Goal: Information Seeking & Learning: Learn about a topic

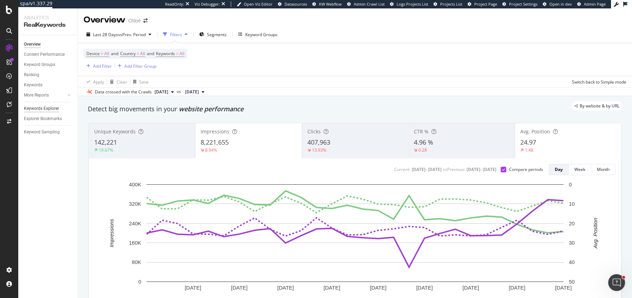
scroll to position [37, 0]
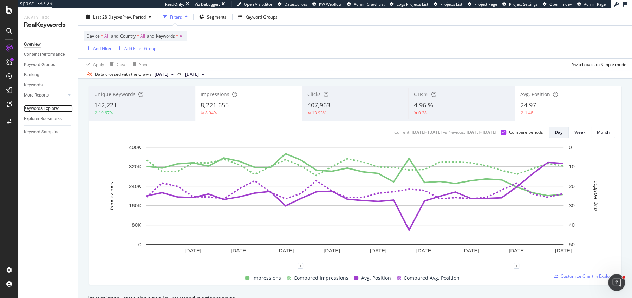
click at [38, 110] on div "Keywords Explorer" at bounding box center [41, 108] width 35 height 7
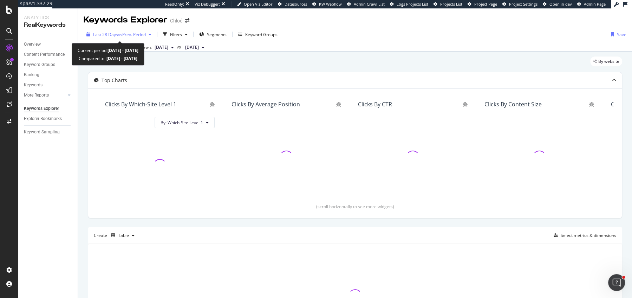
click at [115, 33] on span "Last 28 Days" at bounding box center [105, 35] width 25 height 6
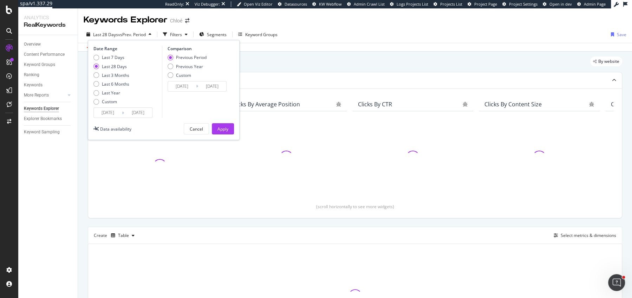
click at [112, 116] on input "2025/08/18" at bounding box center [108, 113] width 28 height 10
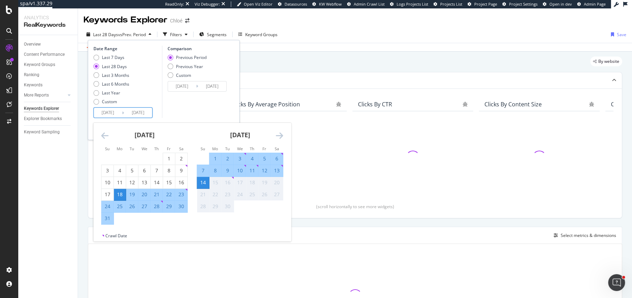
click at [106, 139] on icon "Move backward to switch to the previous month." at bounding box center [104, 135] width 7 height 8
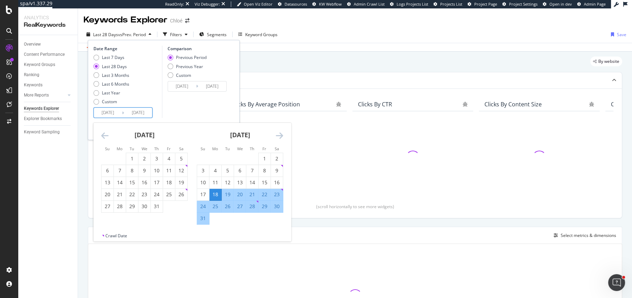
click at [106, 139] on icon "Move backward to switch to the previous month." at bounding box center [104, 135] width 7 height 8
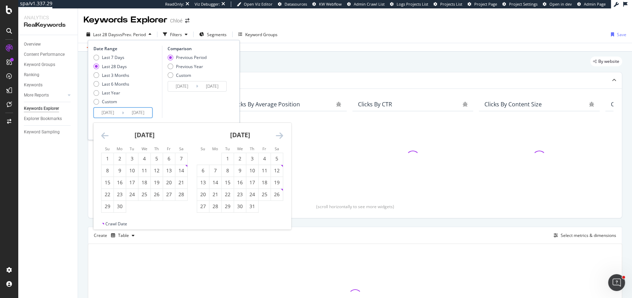
click at [106, 139] on icon "Move backward to switch to the previous month." at bounding box center [104, 135] width 7 height 8
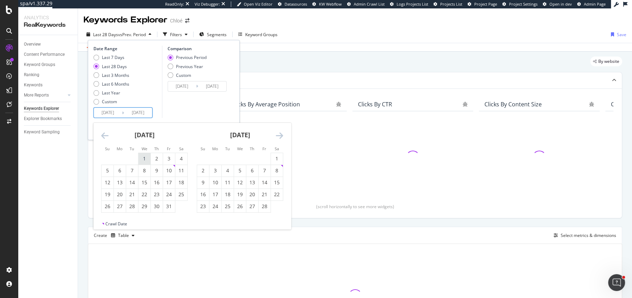
click at [142, 156] on div "1" at bounding box center [144, 158] width 12 height 7
type input "2025/01/01"
type input "2024/04/18"
type input "2024/12/31"
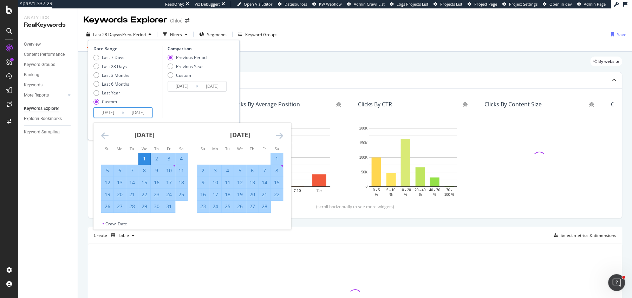
click at [275, 137] on div "February 2025" at bounding box center [240, 138] width 86 height 30
click at [276, 135] on icon "Move forward to switch to the next month." at bounding box center [279, 135] width 7 height 8
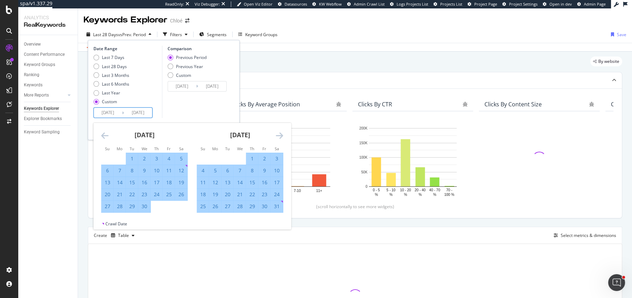
click at [276, 135] on icon "Move forward to switch to the next month." at bounding box center [279, 135] width 7 height 8
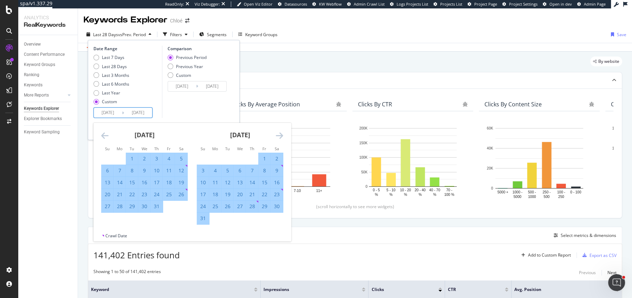
click at [276, 135] on icon "Move forward to switch to the next month." at bounding box center [279, 135] width 7 height 8
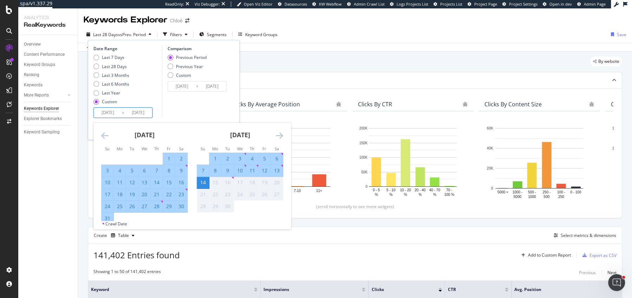
click at [276, 135] on icon "Move forward to switch to the next month." at bounding box center [279, 135] width 7 height 8
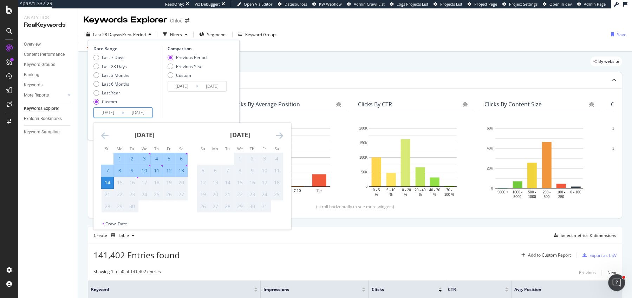
click at [184, 171] on div "13" at bounding box center [181, 170] width 12 height 7
type input "2025/09/13"
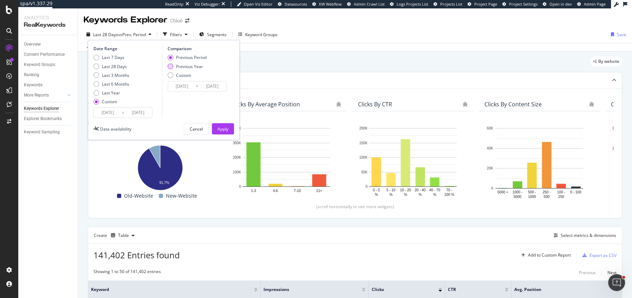
click at [188, 67] on div "Previous Year" at bounding box center [189, 67] width 27 height 6
type input "2024/01/03"
type input "2024/09/14"
click at [216, 123] on button "Apply" at bounding box center [223, 128] width 22 height 11
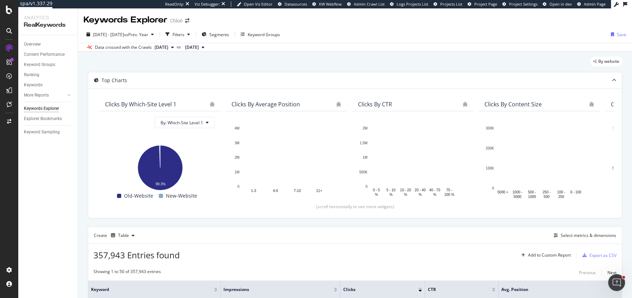
click at [216, 123] on div "By: Which-Site Level 1 Hold CMD (⌘) while clicking to filter the report. 99.3% …" at bounding box center [159, 158] width 121 height 94
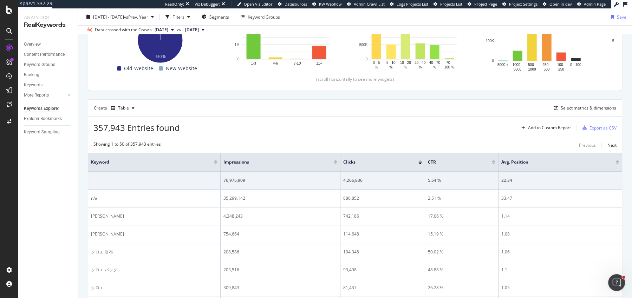
scroll to position [129, 0]
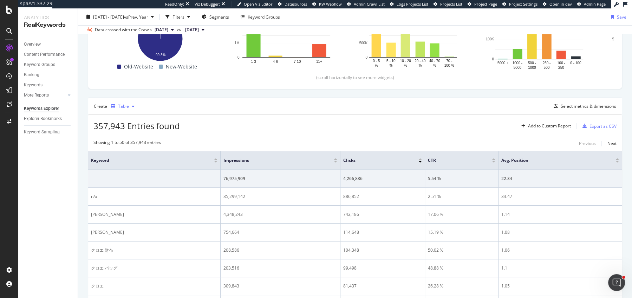
click at [129, 110] on div "Table" at bounding box center [122, 106] width 29 height 11
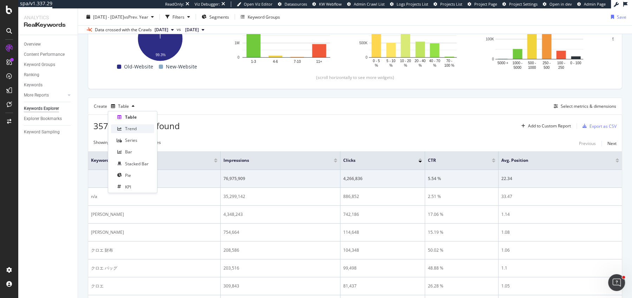
click at [126, 131] on div "Trend" at bounding box center [131, 129] width 12 height 6
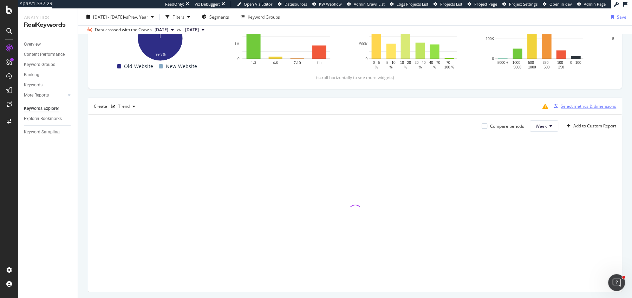
click at [560, 105] on div "button" at bounding box center [556, 106] width 10 height 4
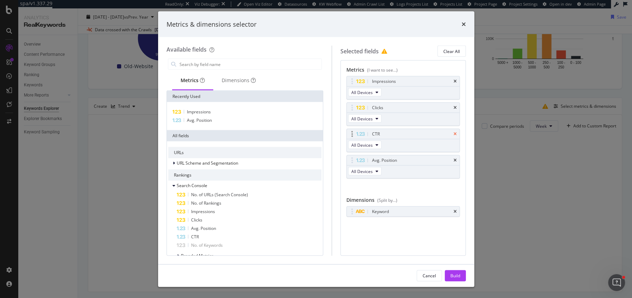
click at [455, 133] on icon "times" at bounding box center [454, 134] width 3 height 4
click at [455, 158] on icon "times" at bounding box center [454, 160] width 3 height 4
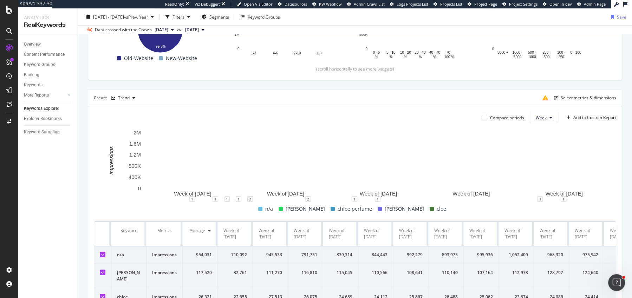
scroll to position [158, 0]
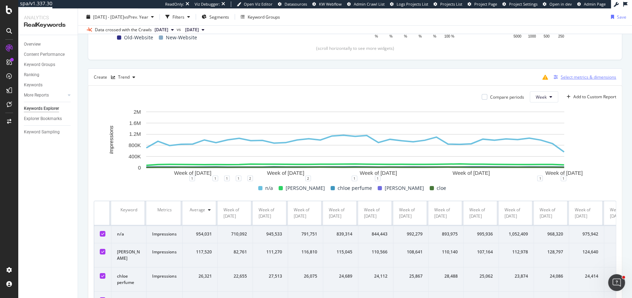
click at [568, 80] on div "Select metrics & dimensions" at bounding box center [583, 77] width 65 height 8
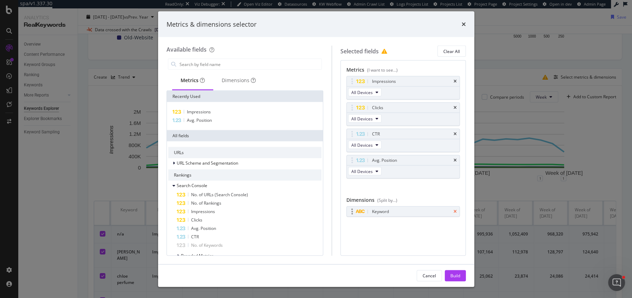
click at [455, 210] on icon "times" at bounding box center [454, 212] width 3 height 4
click at [455, 159] on icon "times" at bounding box center [454, 160] width 3 height 4
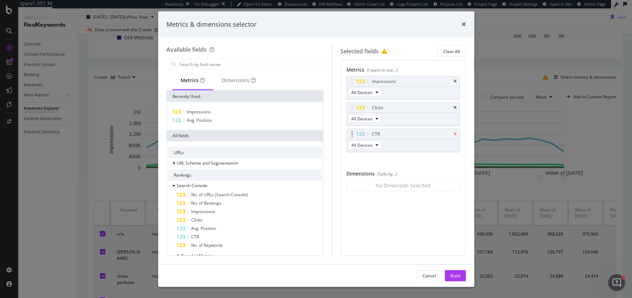
click at [455, 133] on icon "times" at bounding box center [454, 134] width 3 height 4
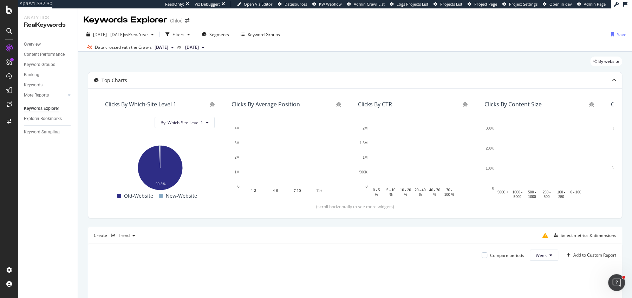
scroll to position [103, 0]
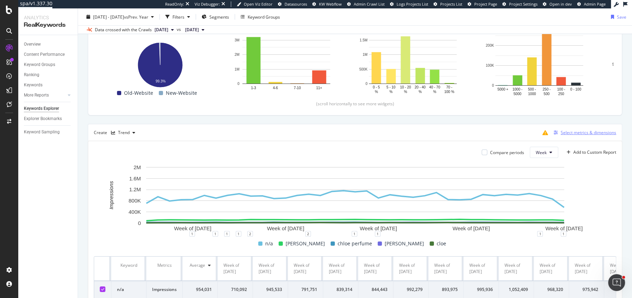
click at [564, 135] on div "Select metrics & dimensions" at bounding box center [583, 133] width 65 height 8
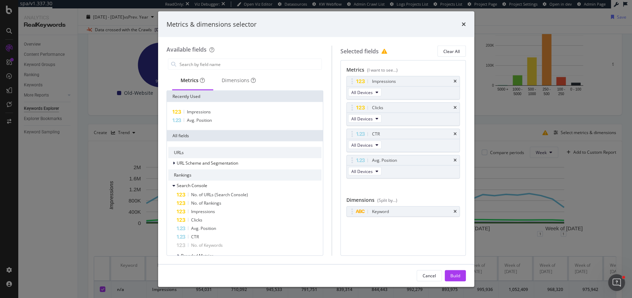
type input "l"
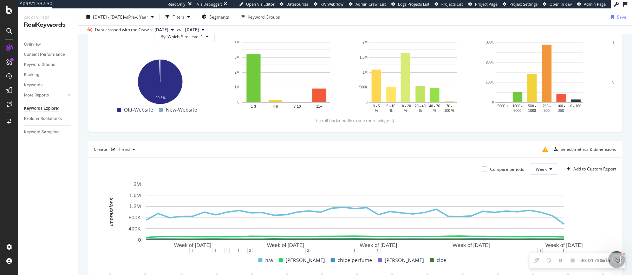
scroll to position [120, 0]
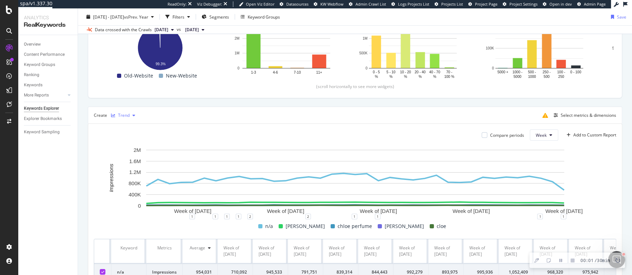
click at [115, 111] on div "Trend" at bounding box center [123, 115] width 30 height 11
click at [120, 117] on div "Trend" at bounding box center [124, 115] width 12 height 4
click at [573, 115] on div "Select metrics & dimensions" at bounding box center [589, 115] width 56 height 6
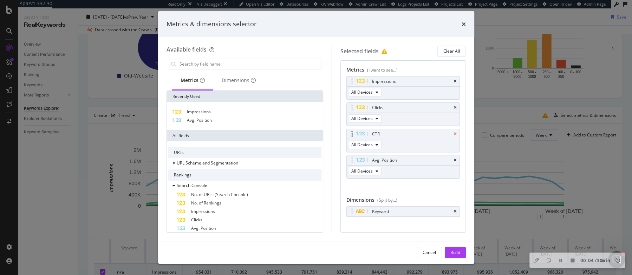
click at [455, 133] on icon "times" at bounding box center [454, 134] width 3 height 4
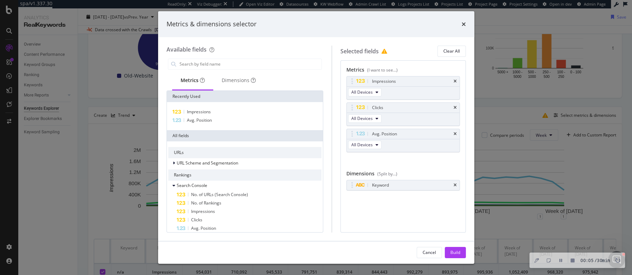
click at [455, 133] on icon "times" at bounding box center [454, 134] width 3 height 4
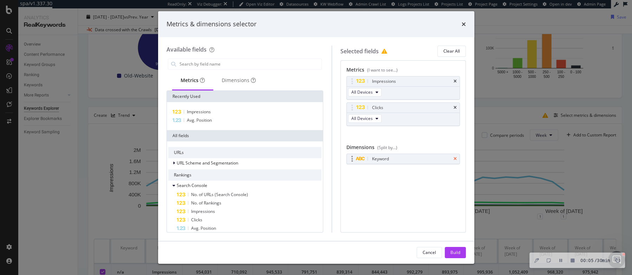
click at [455, 157] on icon "times" at bounding box center [454, 159] width 3 height 4
click at [261, 65] on input "modal" at bounding box center [250, 64] width 143 height 11
type input "l"
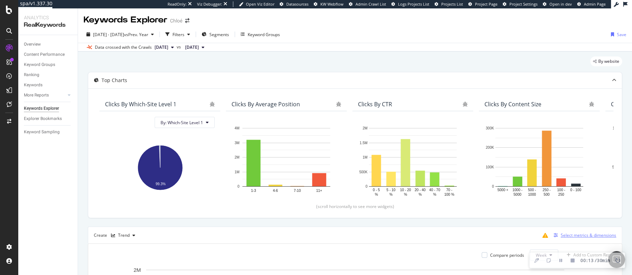
click at [558, 234] on div "button" at bounding box center [556, 236] width 10 height 4
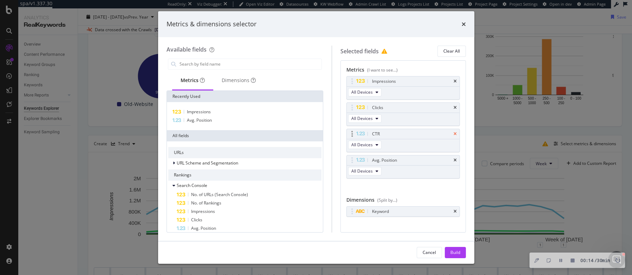
click at [456, 132] on icon "times" at bounding box center [454, 134] width 3 height 4
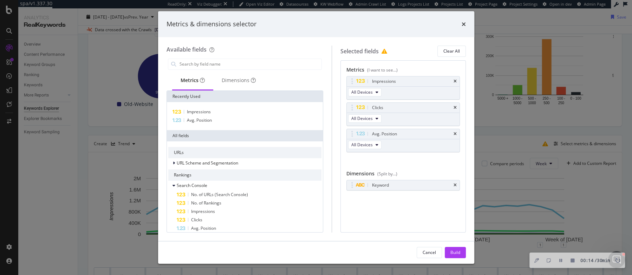
click at [456, 132] on icon "times" at bounding box center [454, 134] width 3 height 4
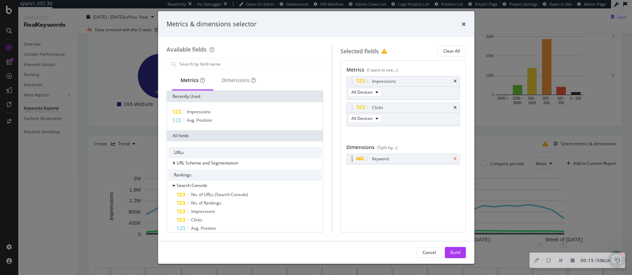
click at [456, 157] on icon "times" at bounding box center [454, 159] width 3 height 4
click at [269, 64] on input "modal" at bounding box center [250, 64] width 143 height 11
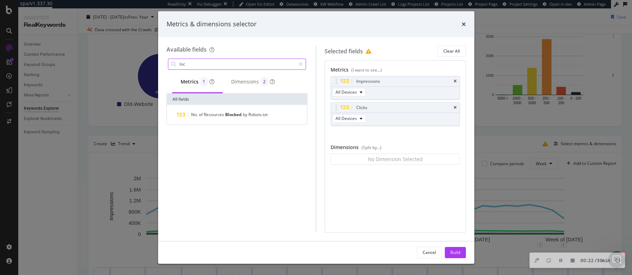
type input "loca"
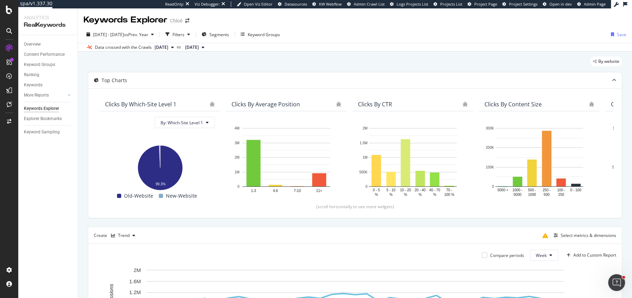
click at [624, 5] on icon at bounding box center [625, 4] width 4 height 5
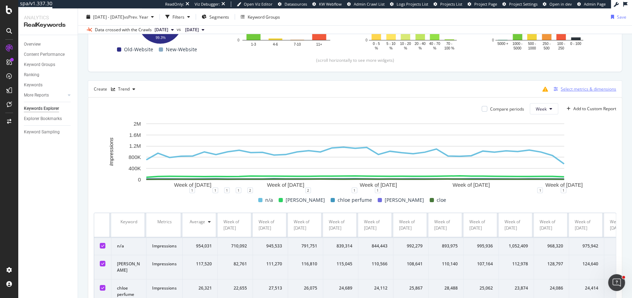
click at [578, 86] on div "Select metrics & dimensions" at bounding box center [589, 89] width 56 height 6
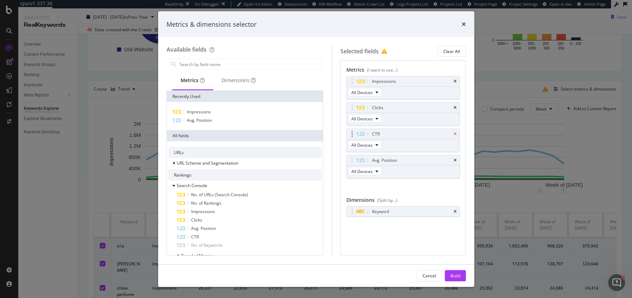
click at [456, 132] on icon "times" at bounding box center [454, 134] width 3 height 4
click at [456, 158] on icon "times" at bounding box center [454, 160] width 3 height 4
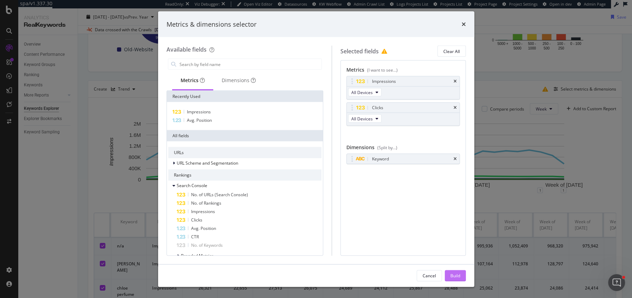
click at [455, 275] on div "Build" at bounding box center [455, 276] width 10 height 6
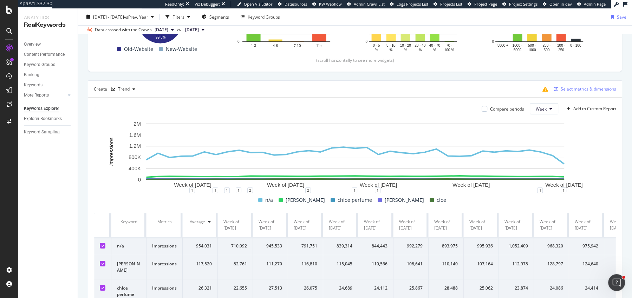
click at [578, 89] on div "Select metrics & dimensions" at bounding box center [589, 89] width 56 height 6
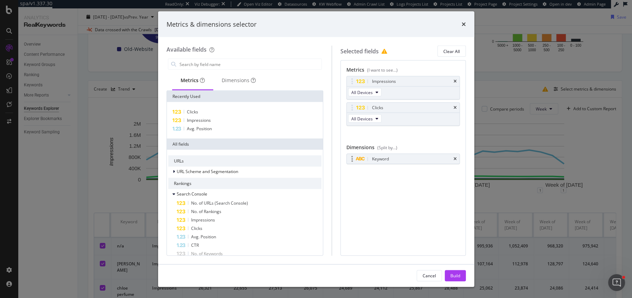
click at [457, 154] on div "Keyword" at bounding box center [403, 159] width 113 height 10
click at [457, 157] on icon "times" at bounding box center [454, 159] width 3 height 4
click at [249, 80] on div "Dimensions" at bounding box center [239, 80] width 34 height 7
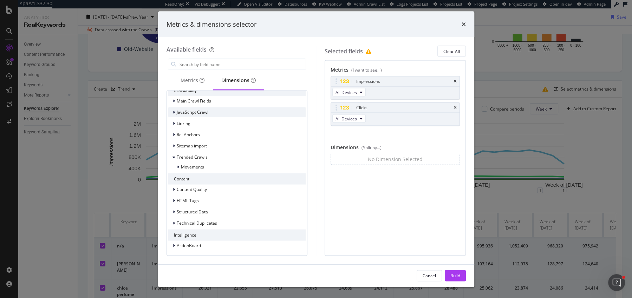
scroll to position [443, 0]
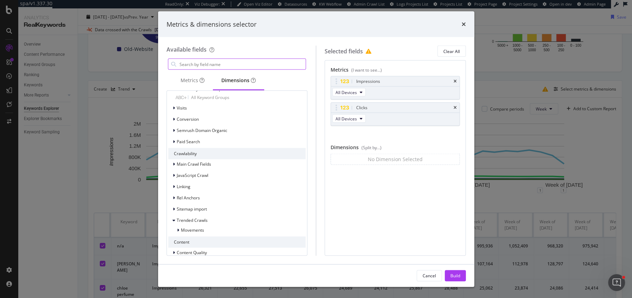
click at [214, 68] on input "modal" at bounding box center [242, 64] width 127 height 11
click at [450, 274] on div "Build" at bounding box center [455, 276] width 10 height 6
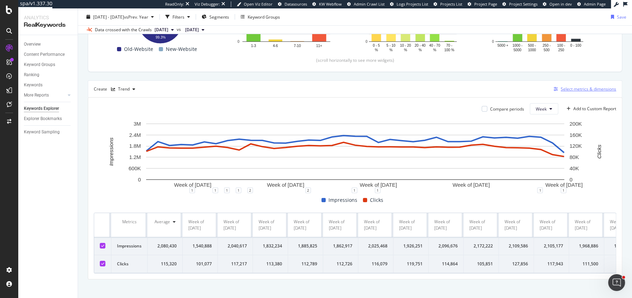
click at [564, 92] on button "Select metrics & dimensions" at bounding box center [583, 89] width 65 height 8
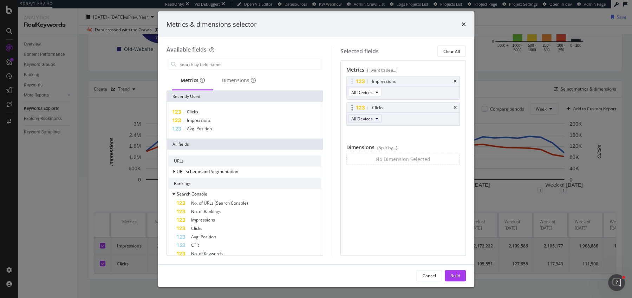
click at [370, 116] on span "All Devices" at bounding box center [361, 119] width 21 height 6
click at [239, 112] on div "Clicks" at bounding box center [244, 112] width 153 height 8
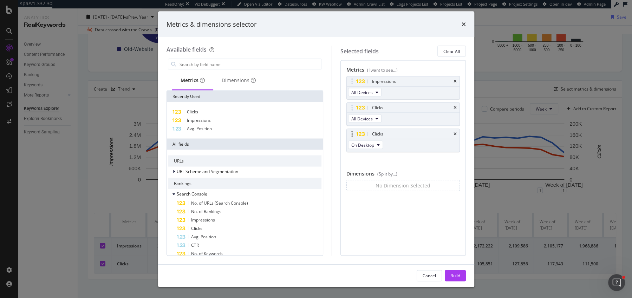
click at [457, 132] on div "Clicks" at bounding box center [403, 134] width 113 height 10
click at [455, 134] on icon "times" at bounding box center [454, 134] width 3 height 4
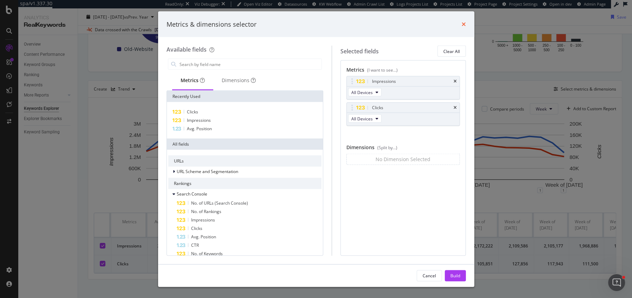
click at [464, 25] on icon "times" at bounding box center [464, 24] width 4 height 6
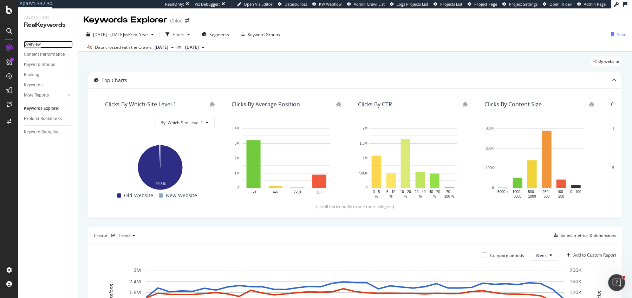
click at [34, 44] on div "Overview" at bounding box center [32, 44] width 17 height 7
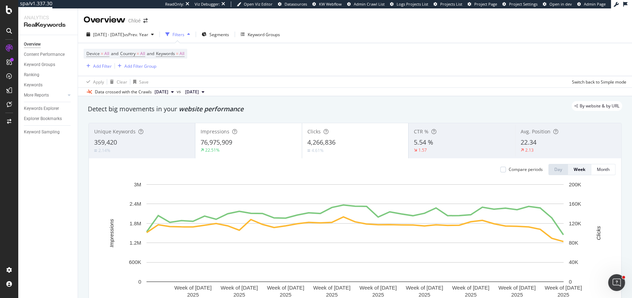
click at [505, 165] on div "Compare periods" at bounding box center [521, 169] width 43 height 11
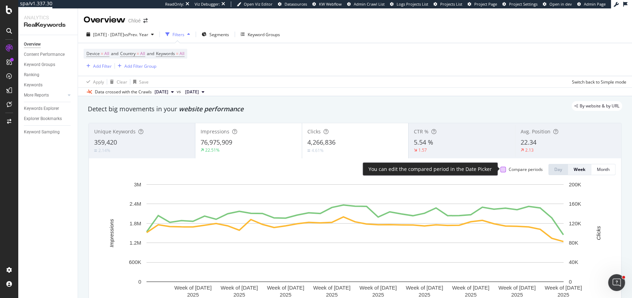
click at [504, 167] on div at bounding box center [503, 170] width 6 height 6
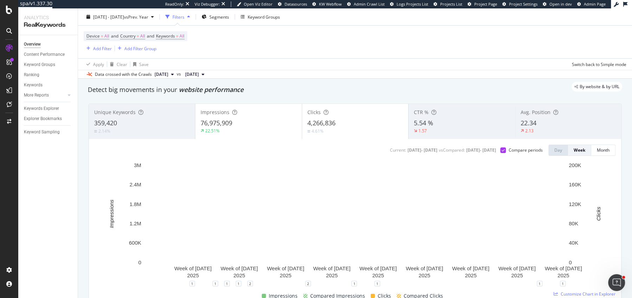
scroll to position [20, 0]
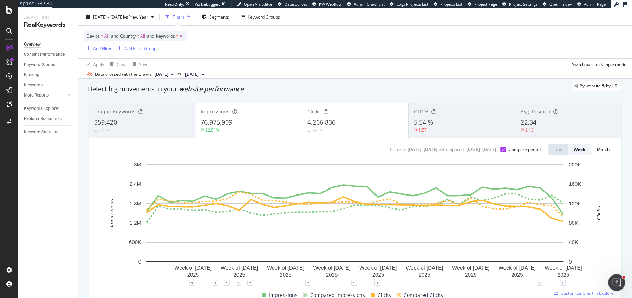
click at [370, 124] on div "4,266,836" at bounding box center [355, 122] width 96 height 9
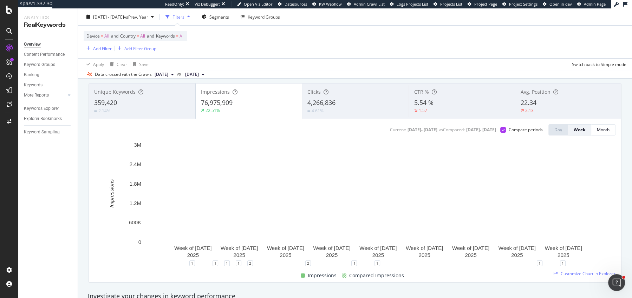
scroll to position [40, 0]
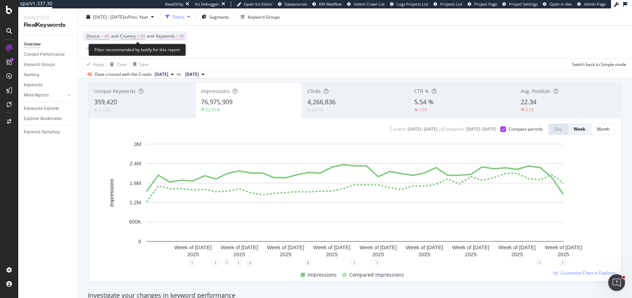
click at [184, 35] on span "All" at bounding box center [181, 36] width 5 height 10
click at [145, 39] on span "All" at bounding box center [142, 36] width 5 height 10
click at [217, 31] on div "Device = All and Country = All and Keywords = All Add Filter Add Filter Group" at bounding box center [355, 42] width 543 height 33
click at [177, 31] on span "Device = All and Country = All and Keywords = All" at bounding box center [135, 36] width 98 height 10
click at [175, 33] on span "Keywords" at bounding box center [165, 36] width 19 height 6
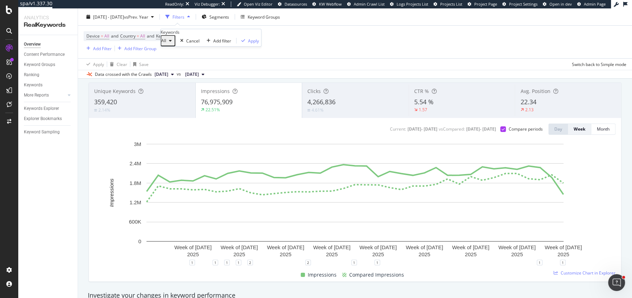
click at [166, 44] on span "All" at bounding box center [163, 41] width 5 height 6
click at [192, 102] on span "Non-Branded & Anonymized queries" at bounding box center [208, 105] width 72 height 6
click at [315, 44] on div "Apply" at bounding box center [320, 41] width 11 height 6
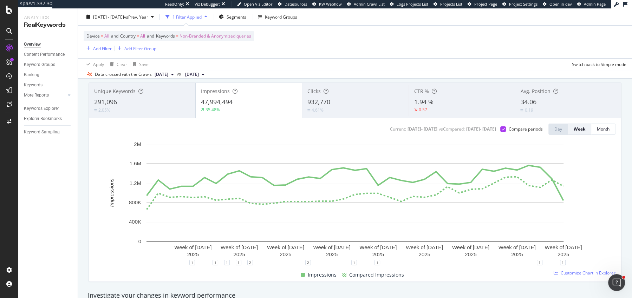
click at [344, 42] on div "Device = All and Country = All and Keywords = Non-Branded & Anonymized queries …" at bounding box center [355, 42] width 543 height 33
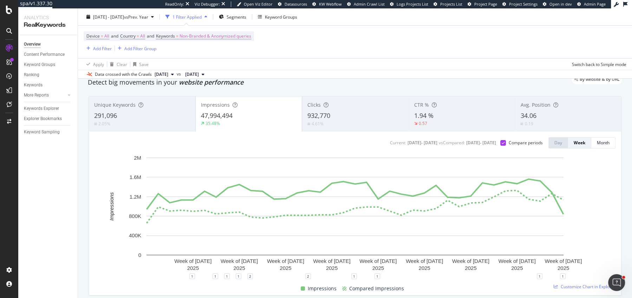
scroll to position [27, 0]
click at [558, 120] on div "0.19" at bounding box center [568, 123] width 96 height 7
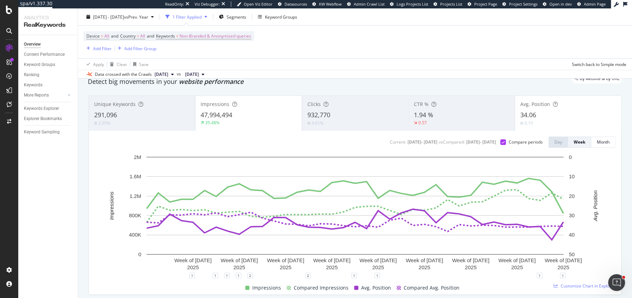
click at [265, 116] on div "47,994,494" at bounding box center [249, 115] width 96 height 9
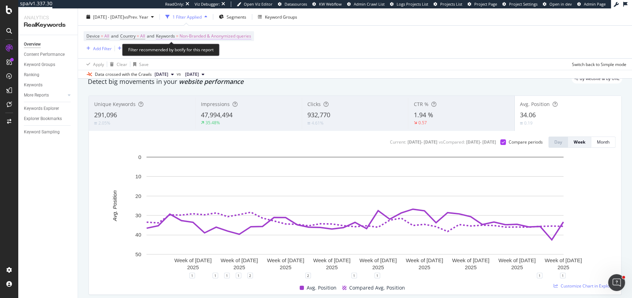
click at [205, 34] on span "Non-Branded & Anonymized queries" at bounding box center [215, 36] width 72 height 10
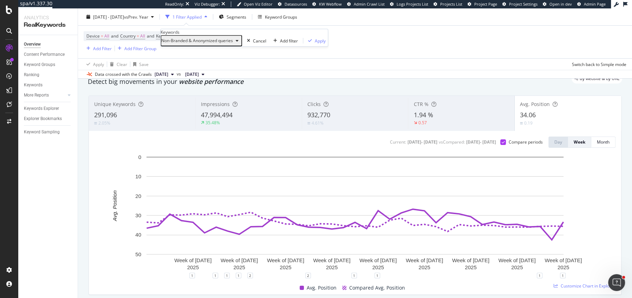
click at [187, 46] on div "Non-Branded & Anonymized queries Cancel Add filter Apply" at bounding box center [244, 40] width 167 height 11
click at [187, 44] on span "Non-Branded & Anonymized queries" at bounding box center [197, 41] width 72 height 6
click at [181, 115] on span "All" at bounding box center [208, 118] width 73 height 6
click at [248, 44] on div "Apply" at bounding box center [253, 41] width 11 height 6
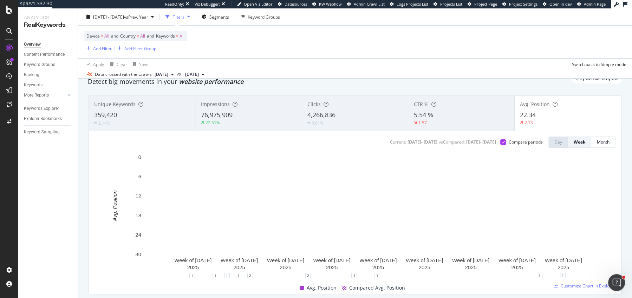
click at [255, 115] on div "76,975,909" at bounding box center [249, 115] width 96 height 9
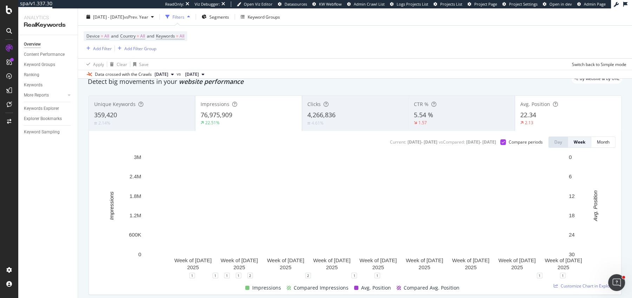
click at [255, 115] on div "76,975,909" at bounding box center [249, 115] width 96 height 9
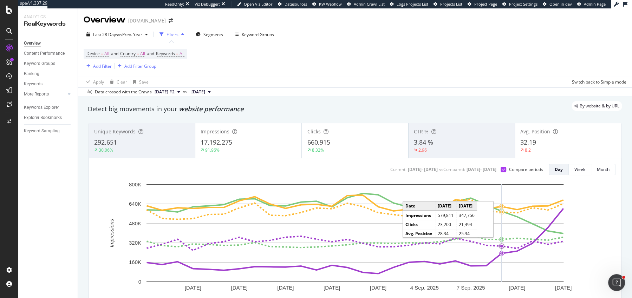
scroll to position [20, 0]
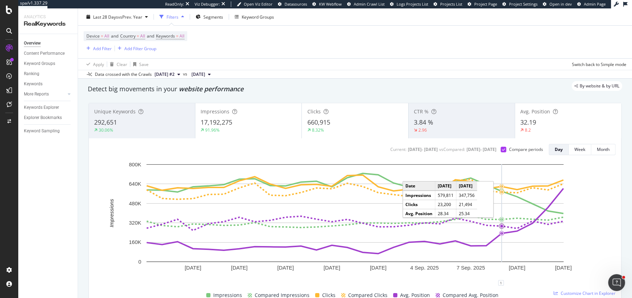
click at [445, 71] on div "Data crossed with the Crawls [DATE] #2 vs [DATE]" at bounding box center [355, 74] width 554 height 8
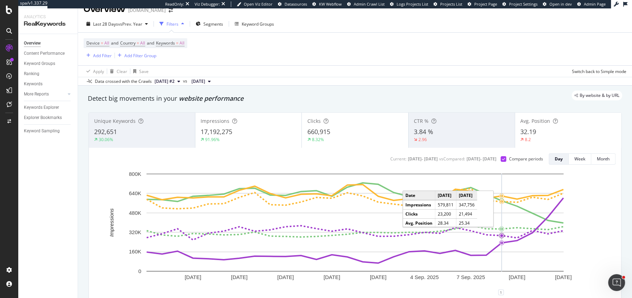
scroll to position [0, 0]
